Goal: Transaction & Acquisition: Purchase product/service

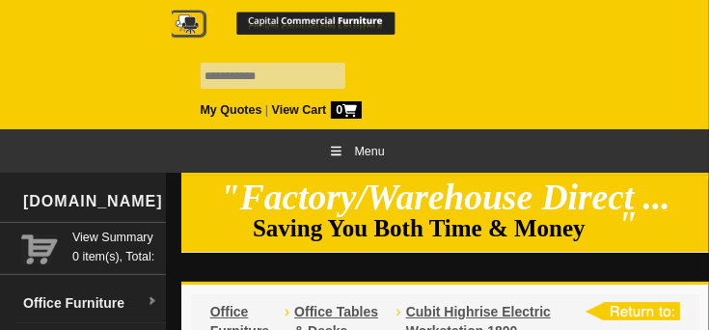
drag, startPoint x: 567, startPoint y: 293, endPoint x: 587, endPoint y: 254, distance: 44.4
drag, startPoint x: 587, startPoint y: 254, endPoint x: 122, endPoint y: 79, distance: 496.6
drag, startPoint x: 122, startPoint y: 79, endPoint x: 71, endPoint y: 55, distance: 56.5
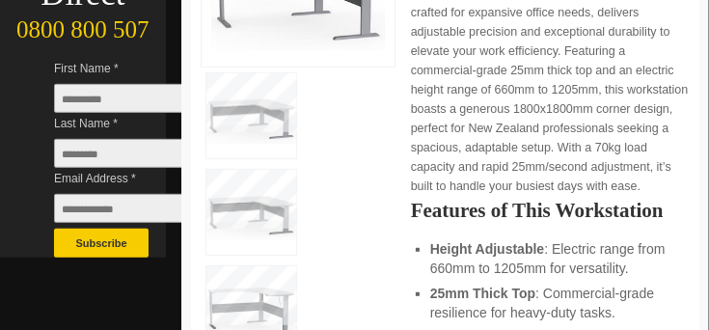
scroll to position [615, 0]
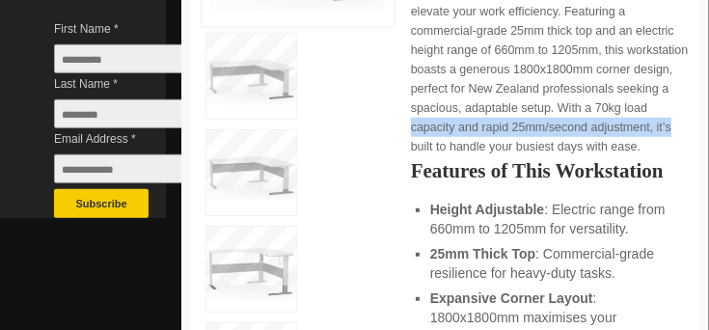
drag, startPoint x: 692, startPoint y: 89, endPoint x: 690, endPoint y: 106, distance: 17.5
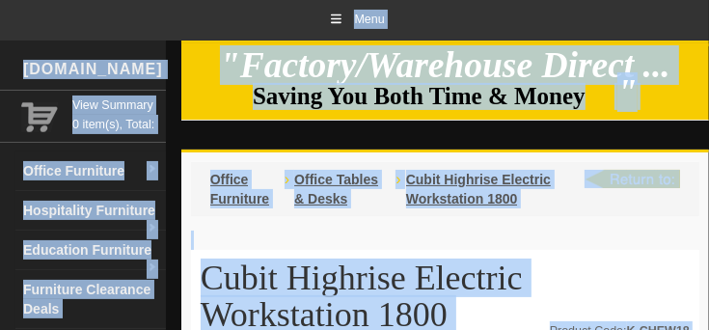
scroll to position [0, 0]
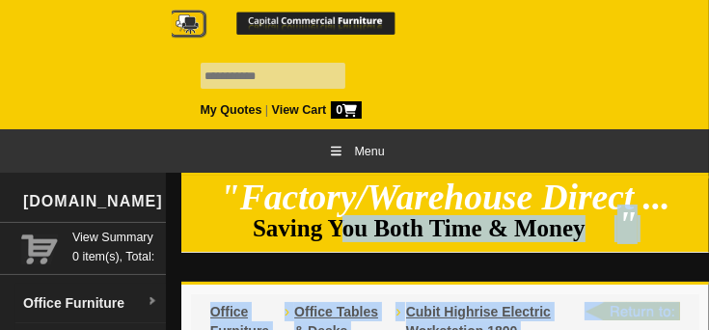
drag, startPoint x: 663, startPoint y: 18, endPoint x: 756, endPoint y: 223, distance: 224.9
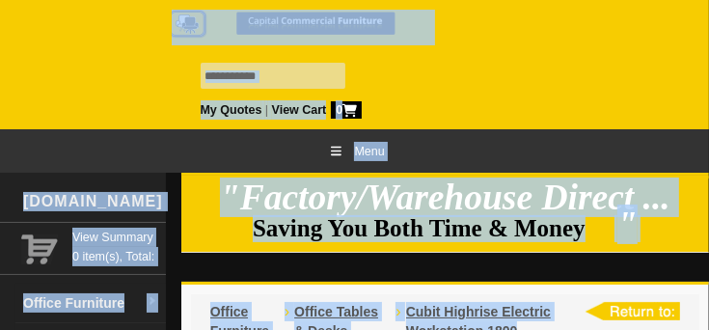
drag, startPoint x: 659, startPoint y: 98, endPoint x: 737, endPoint y: 259, distance: 179.0
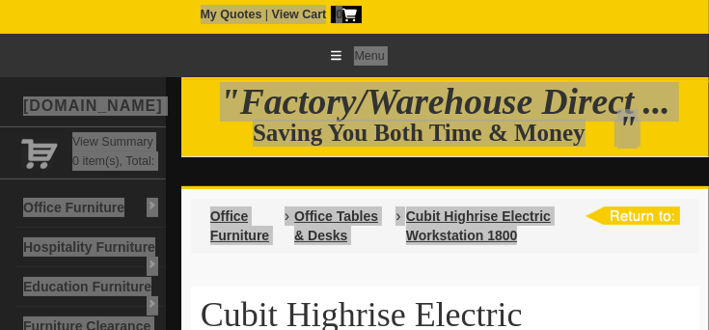
scroll to position [193, 0]
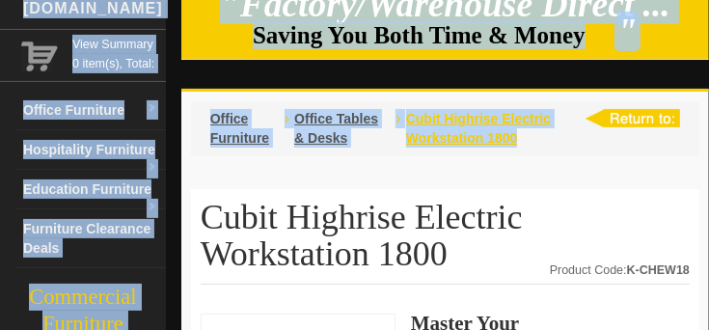
click at [442, 125] on span "Cubit Highrise Electric Workstation 1800" at bounding box center [478, 128] width 145 height 35
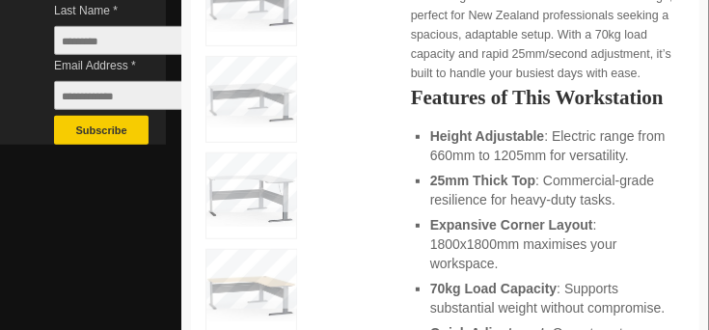
scroll to position [579, 0]
